Goal: Find specific page/section: Find specific page/section

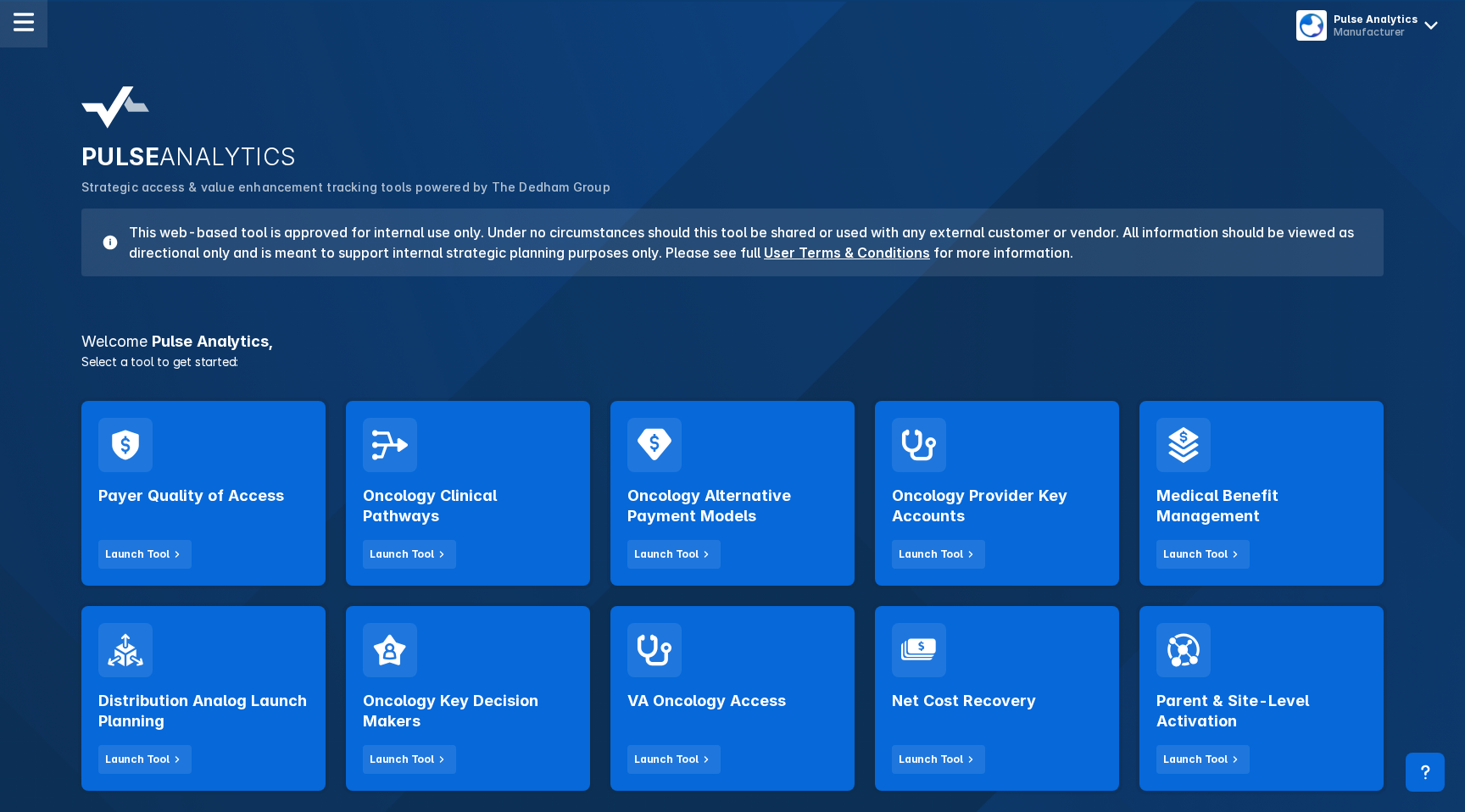
click at [23, 36] on div at bounding box center [24, 24] width 47 height 47
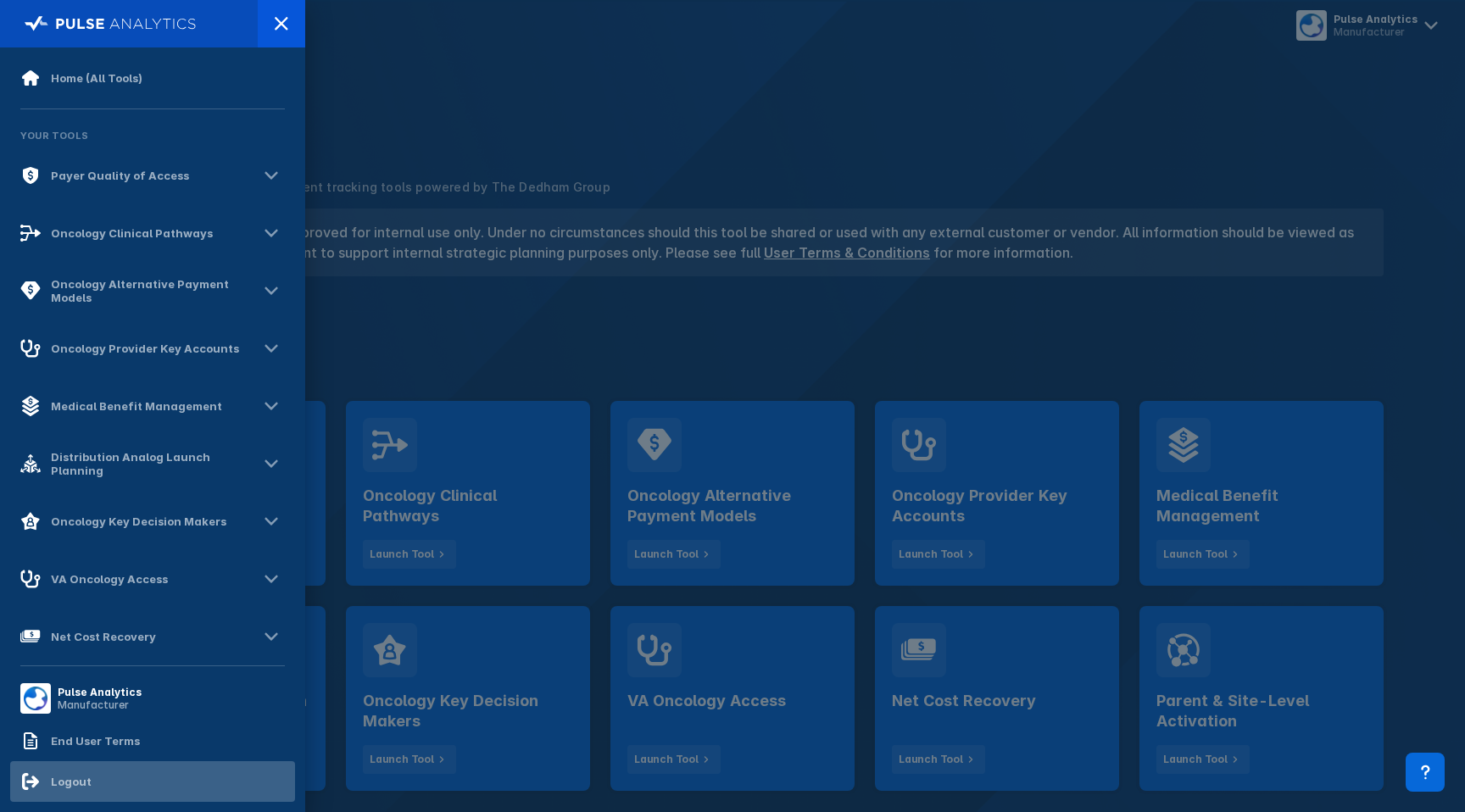
click at [83, 773] on div "Logout" at bounding box center [56, 782] width 71 height 21
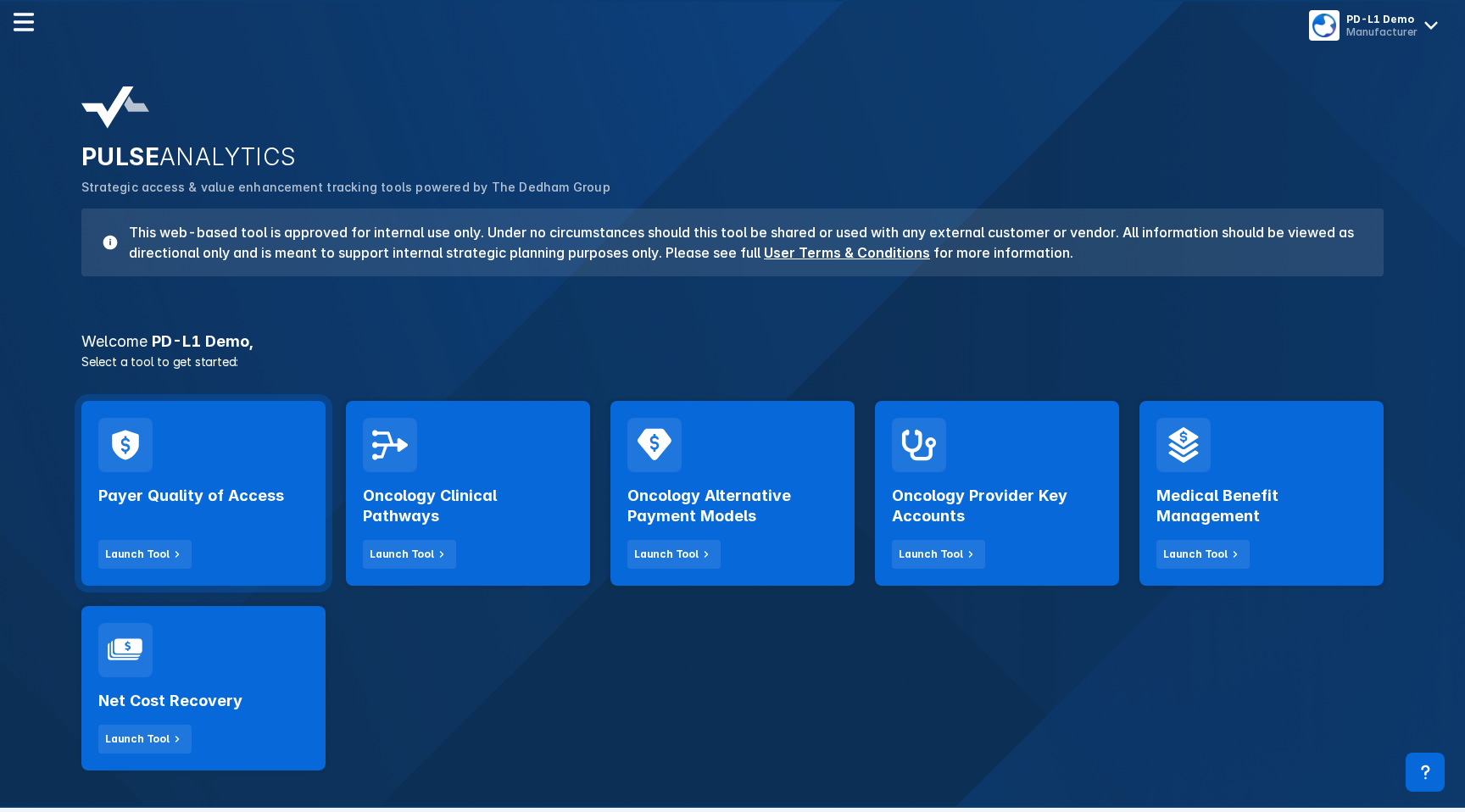
click at [174, 444] on div "Payer Quality of Access Launch Tool" at bounding box center [203, 492] width 244 height 184
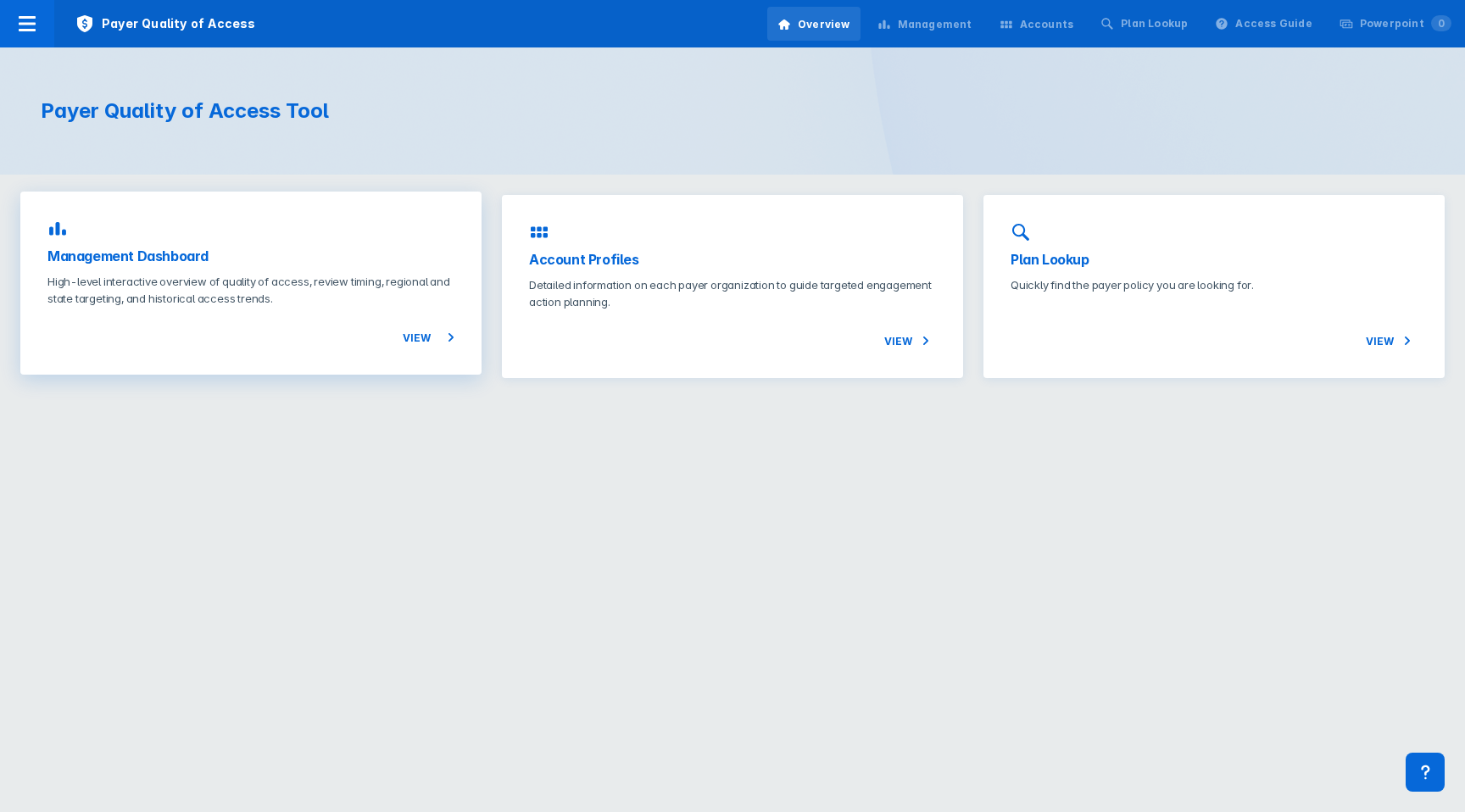
click at [257, 275] on p "High-level interactive overview of quality of access, review timing, regional a…" at bounding box center [251, 290] width 407 height 34
